Goal: Task Accomplishment & Management: Use online tool/utility

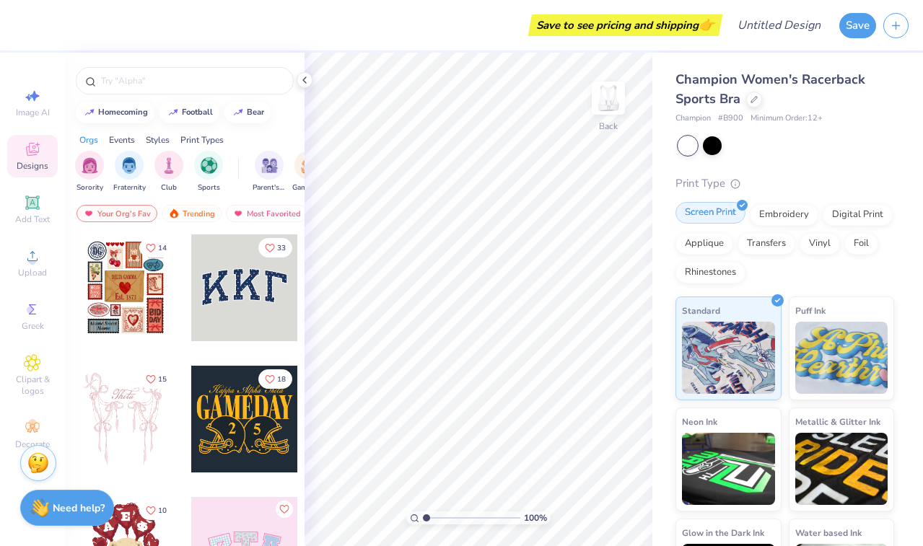
click at [719, 213] on div "Screen Print" at bounding box center [710, 213] width 70 height 22
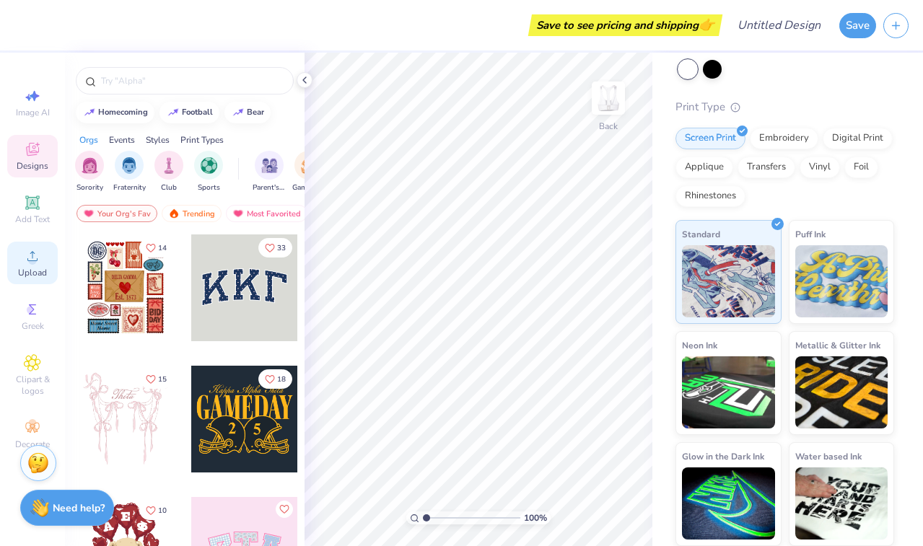
click at [26, 264] on icon at bounding box center [32, 255] width 17 height 17
click at [32, 259] on circle at bounding box center [32, 261] width 8 height 8
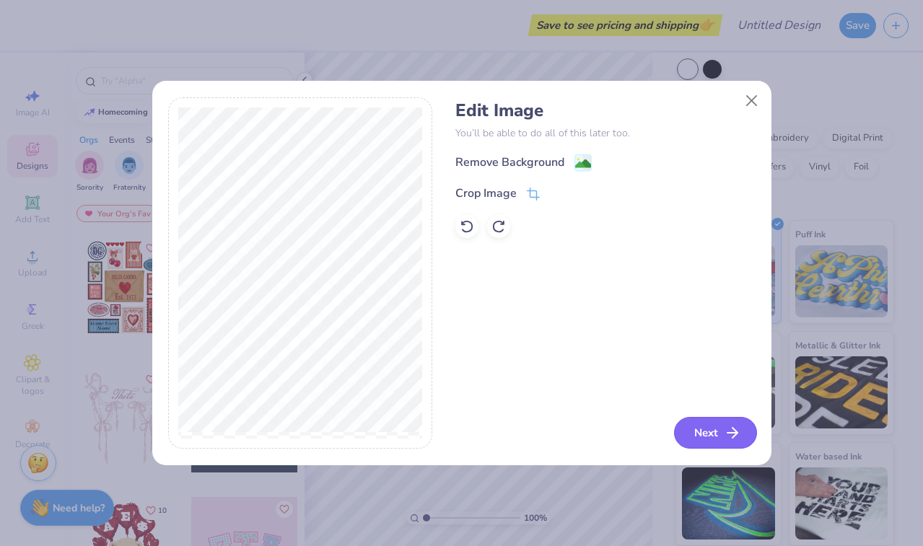
click at [728, 424] on icon "button" at bounding box center [731, 432] width 17 height 17
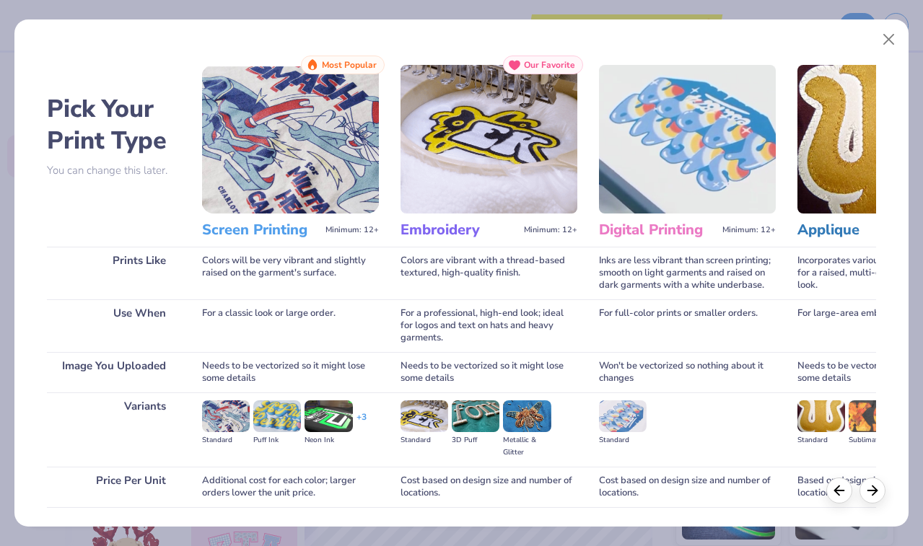
scroll to position [101, 0]
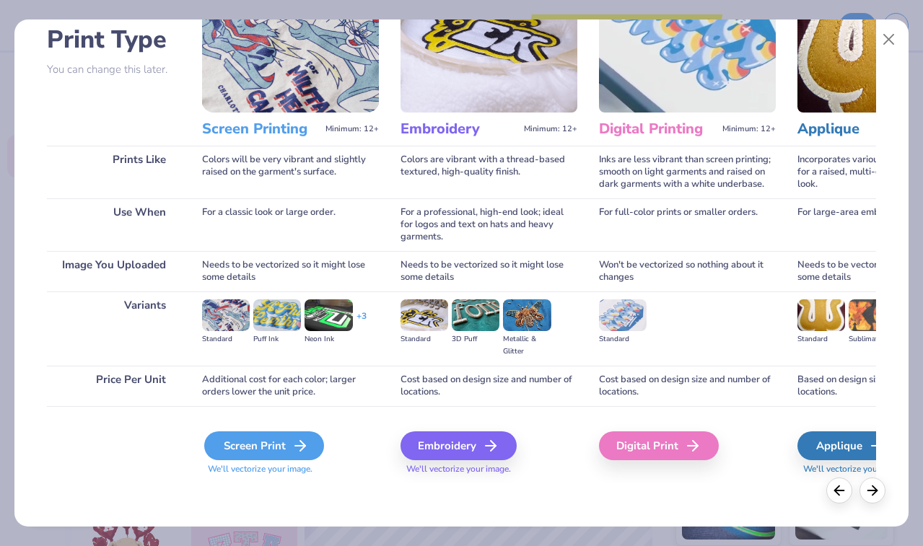
click at [288, 437] on div "Screen Print" at bounding box center [264, 445] width 120 height 29
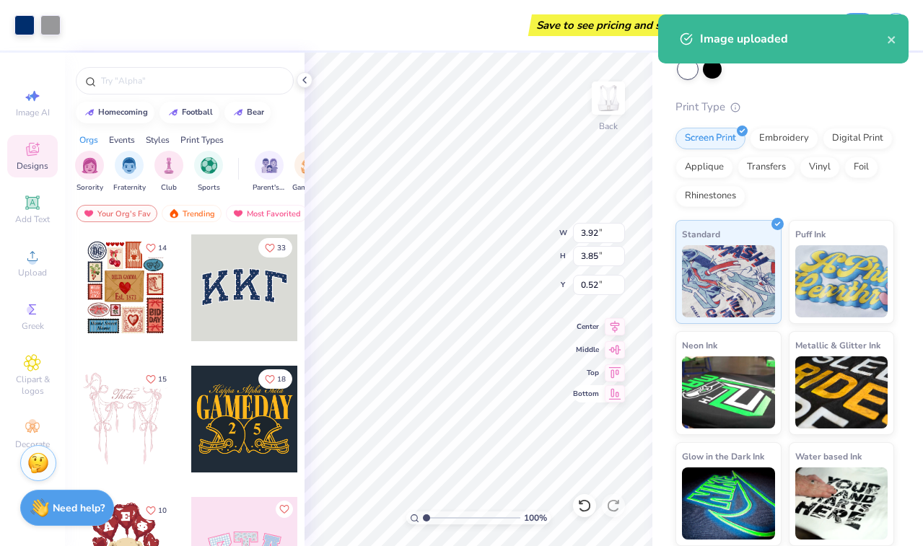
type input "3.92"
type input "3.85"
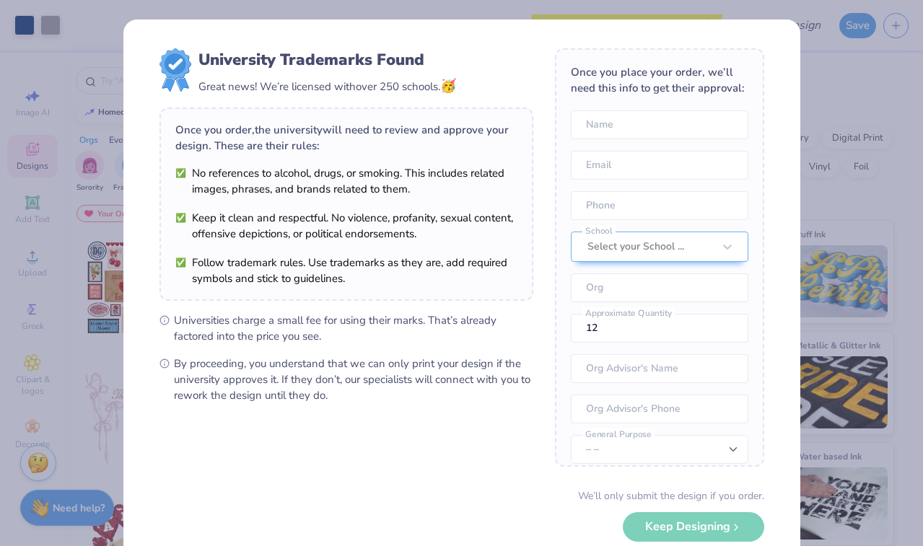
click at [472, 408] on body "Art colors Save to see pricing and shipping 👉 Design Title Save Image AI Design…" at bounding box center [461, 273] width 923 height 546
type input "0.75"
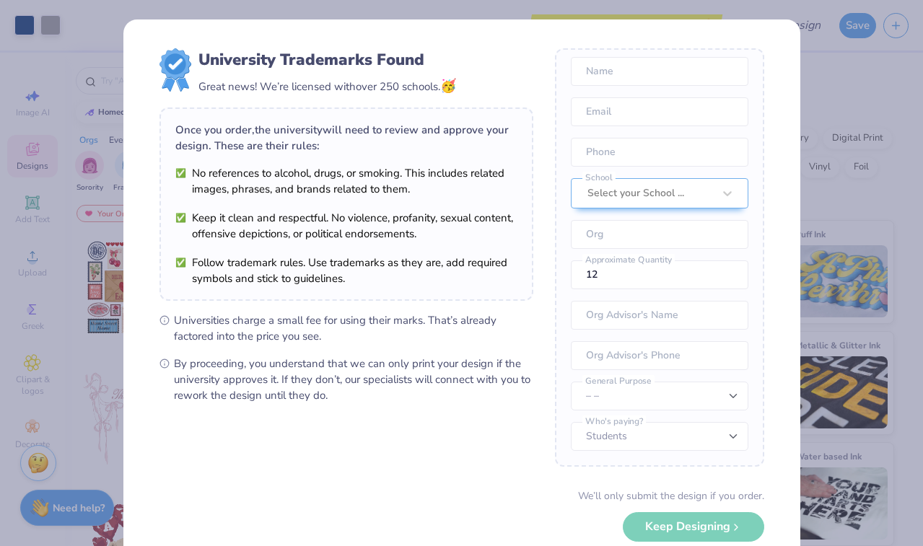
scroll to position [82, 0]
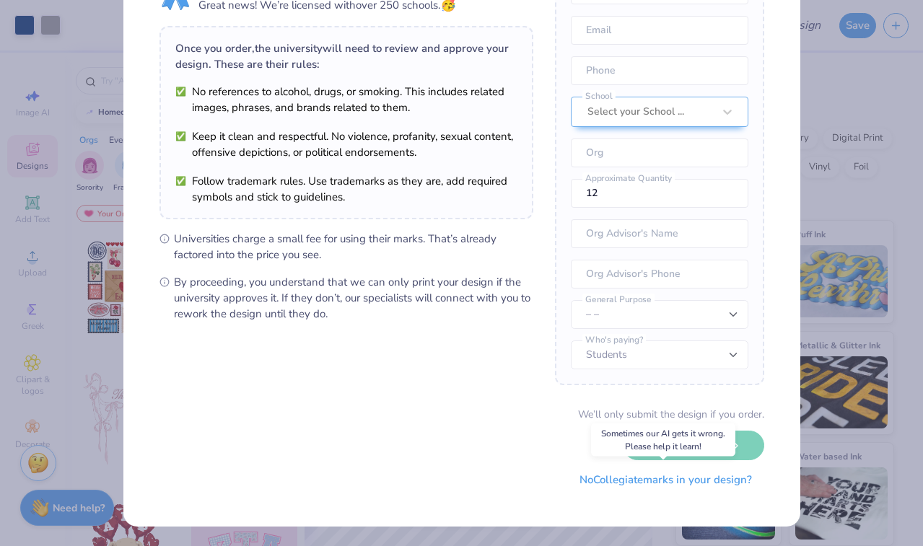
click at [638, 480] on button "No Collegiate marks in your design?" at bounding box center [665, 480] width 197 height 30
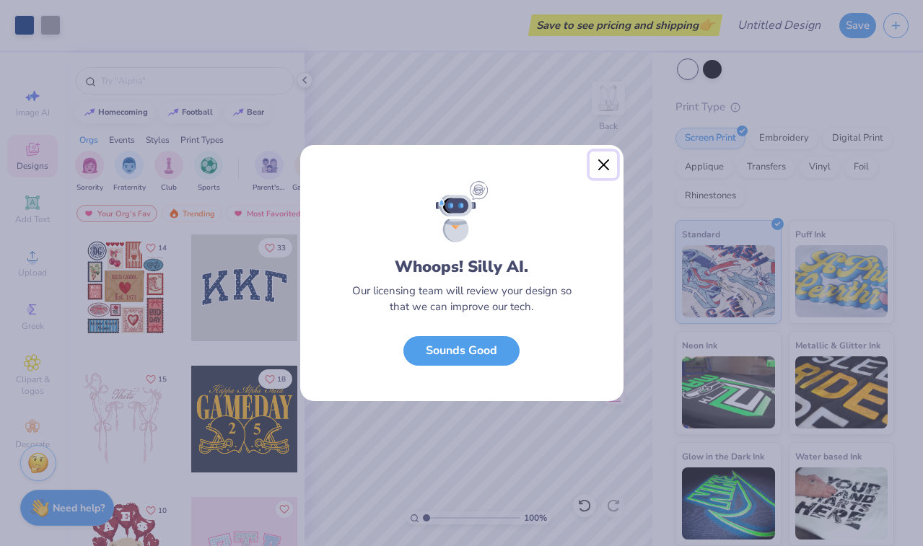
click at [604, 161] on button "Close" at bounding box center [602, 164] width 27 height 27
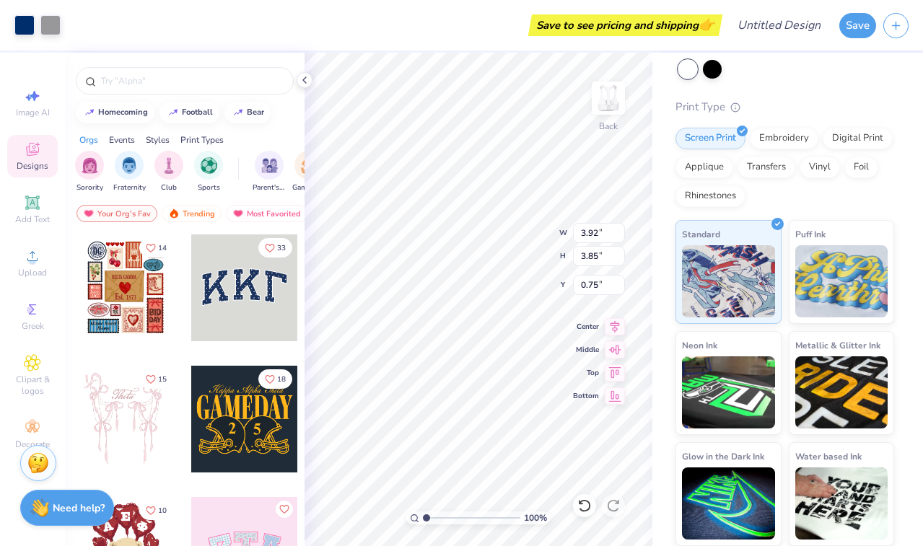
type input "1.07"
